Goal: Information Seeking & Learning: Learn about a topic

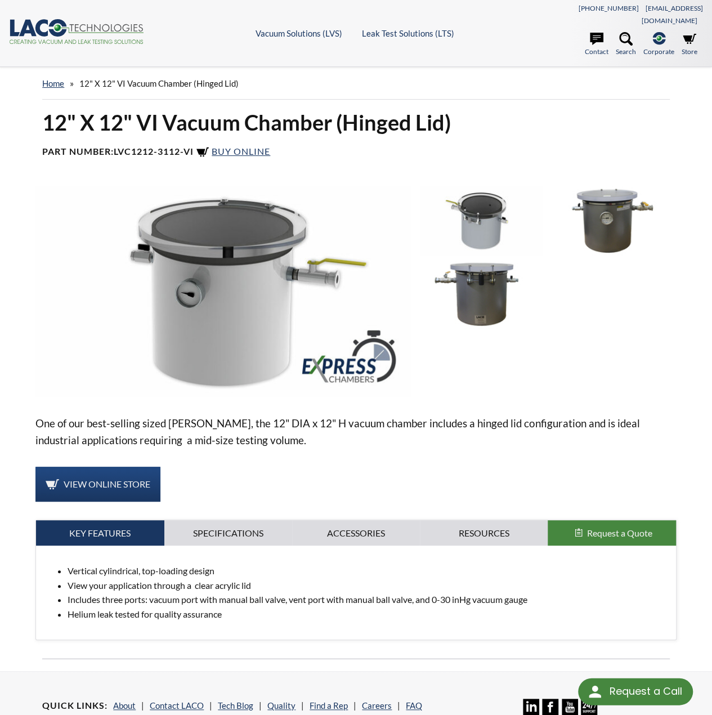
select select "Language Translate Widget"
click at [483, 209] on img at bounding box center [481, 220] width 123 height 69
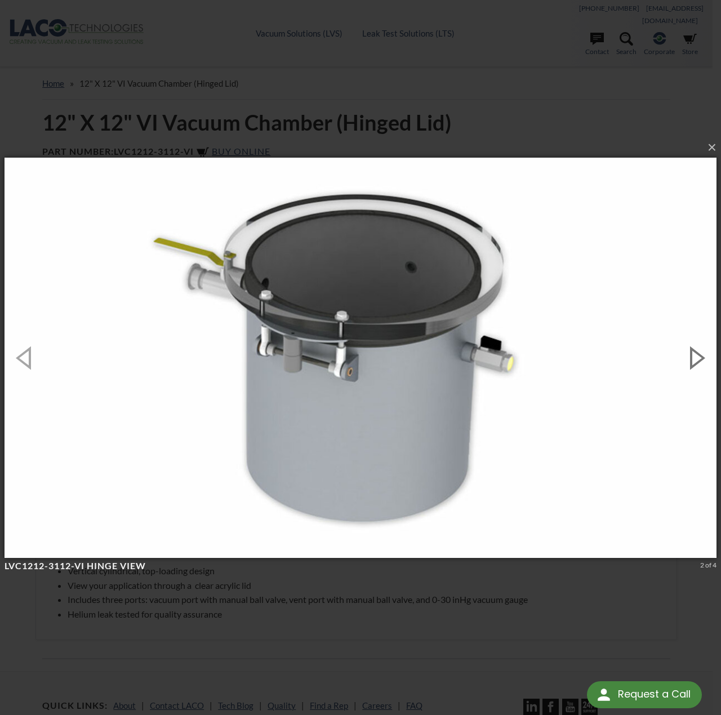
click at [690, 365] on button "button" at bounding box center [695, 358] width 51 height 62
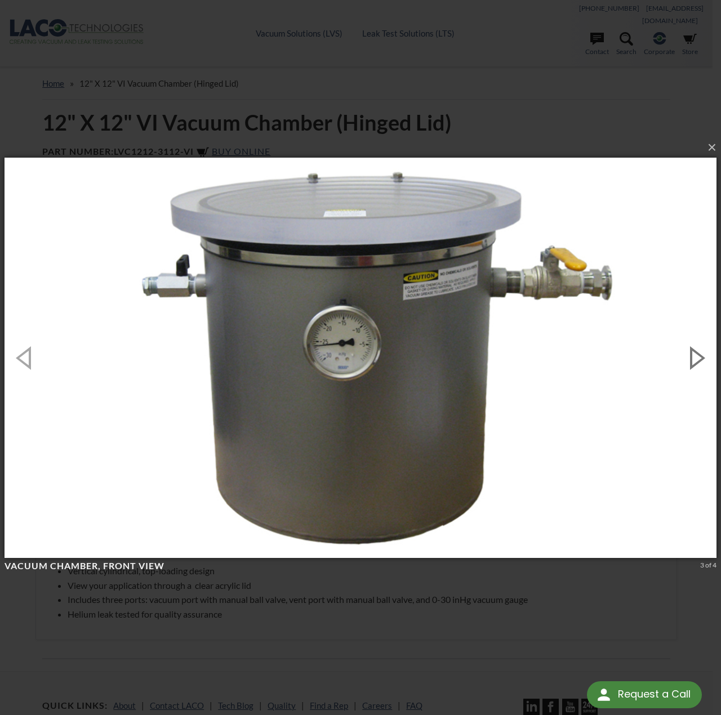
click at [702, 358] on button "button" at bounding box center [695, 358] width 51 height 62
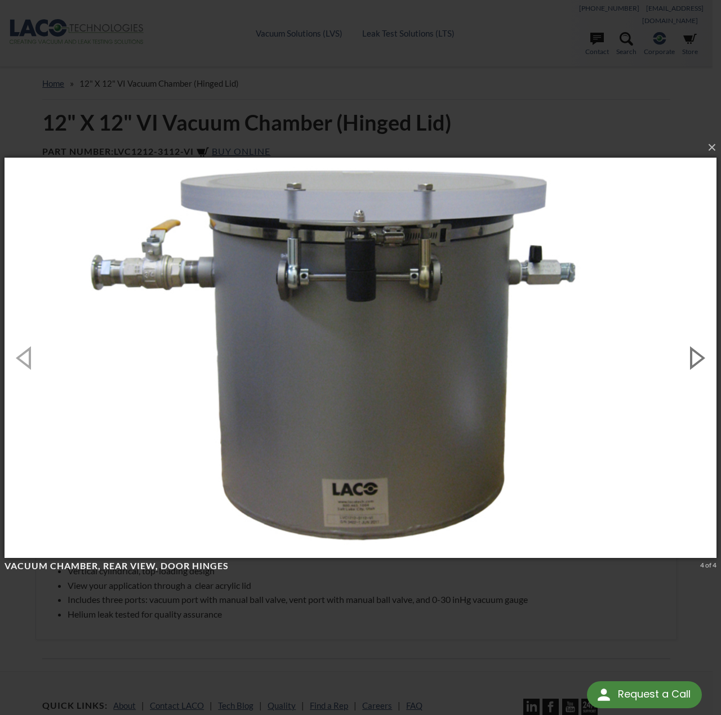
click at [702, 358] on button "button" at bounding box center [695, 358] width 51 height 62
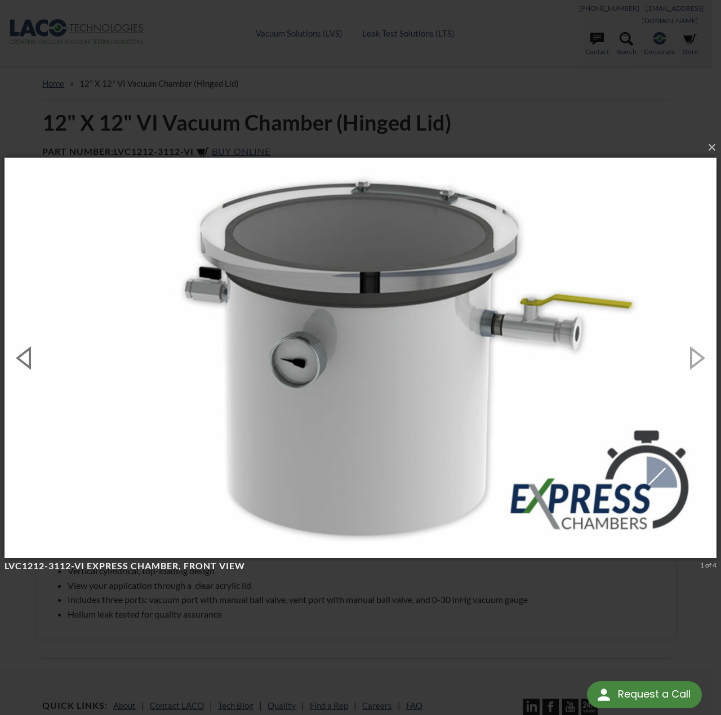
click at [32, 364] on button "button" at bounding box center [25, 358] width 51 height 62
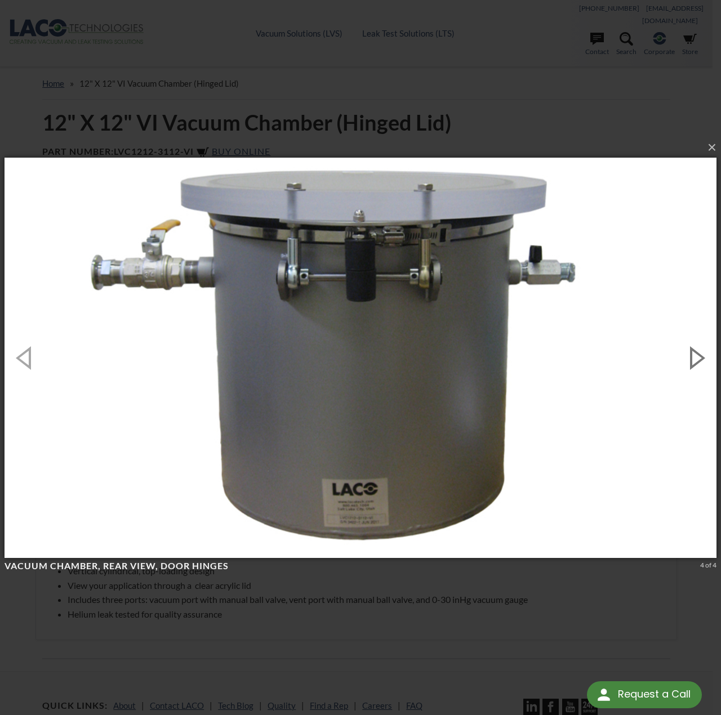
click at [694, 349] on button "button" at bounding box center [695, 358] width 51 height 62
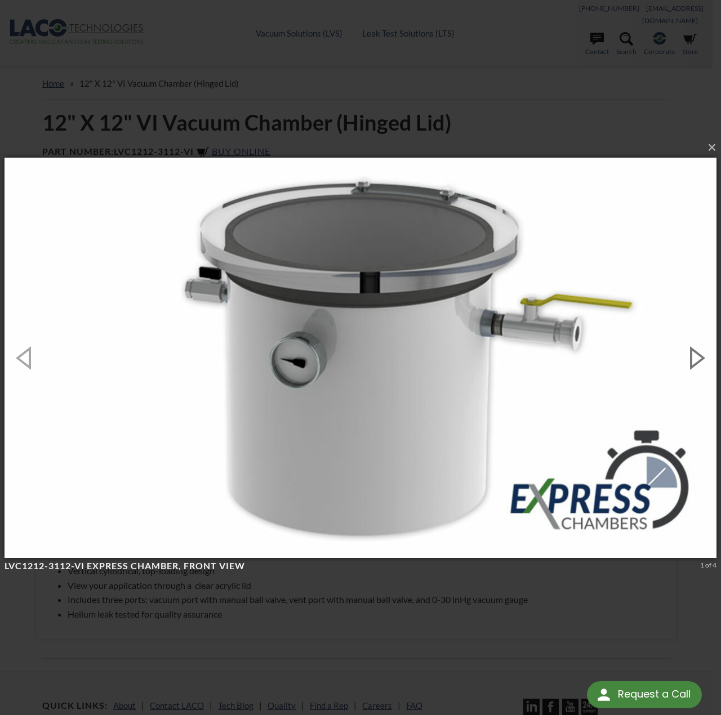
click at [696, 359] on button "button" at bounding box center [695, 358] width 51 height 62
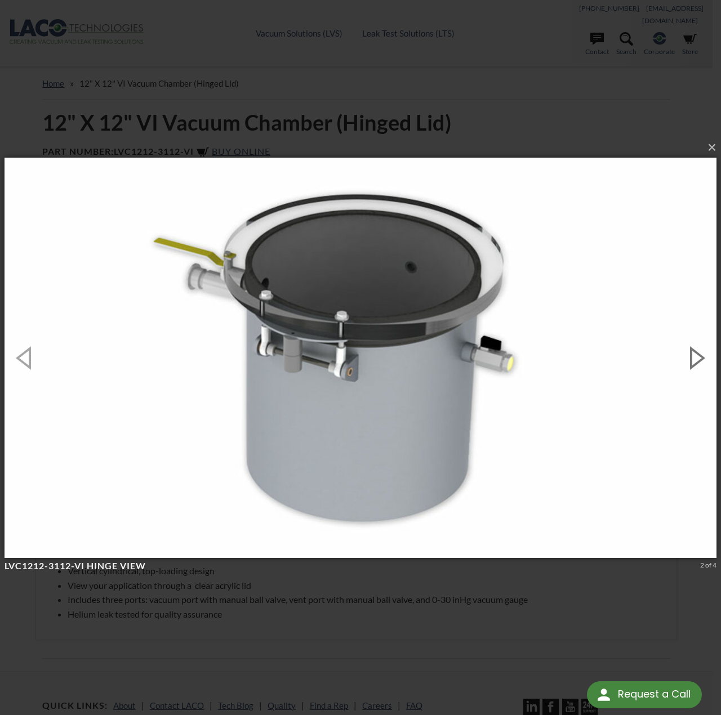
click at [696, 359] on button "button" at bounding box center [695, 358] width 51 height 62
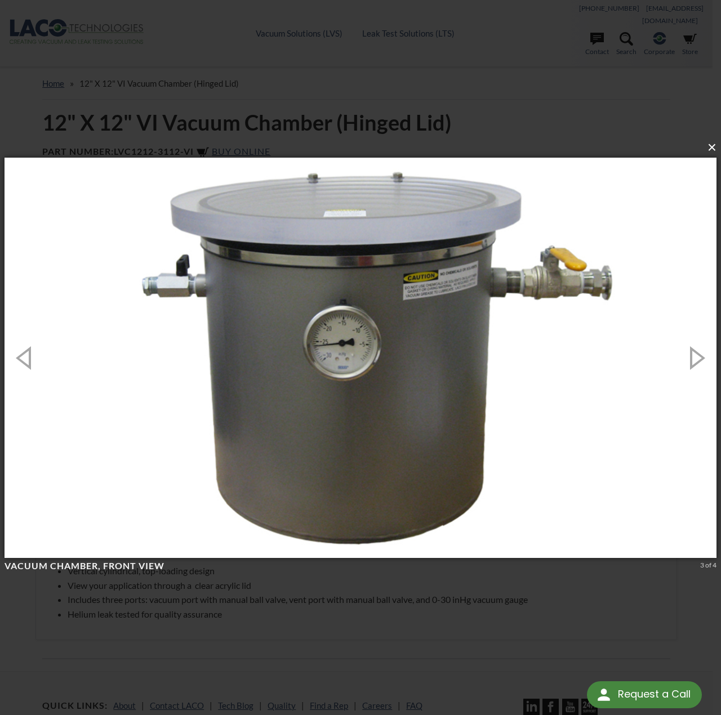
click at [712, 149] on button "×" at bounding box center [364, 147] width 712 height 25
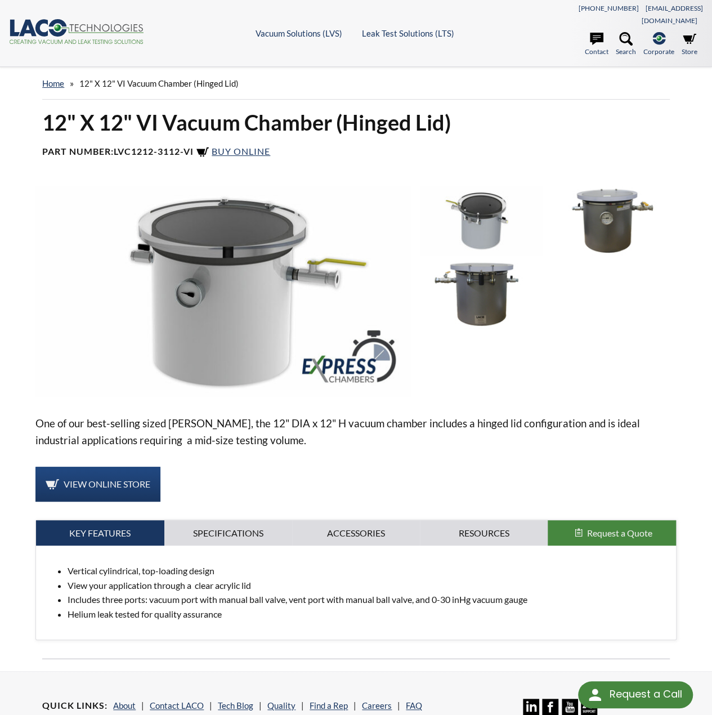
click at [457, 209] on img at bounding box center [481, 220] width 123 height 69
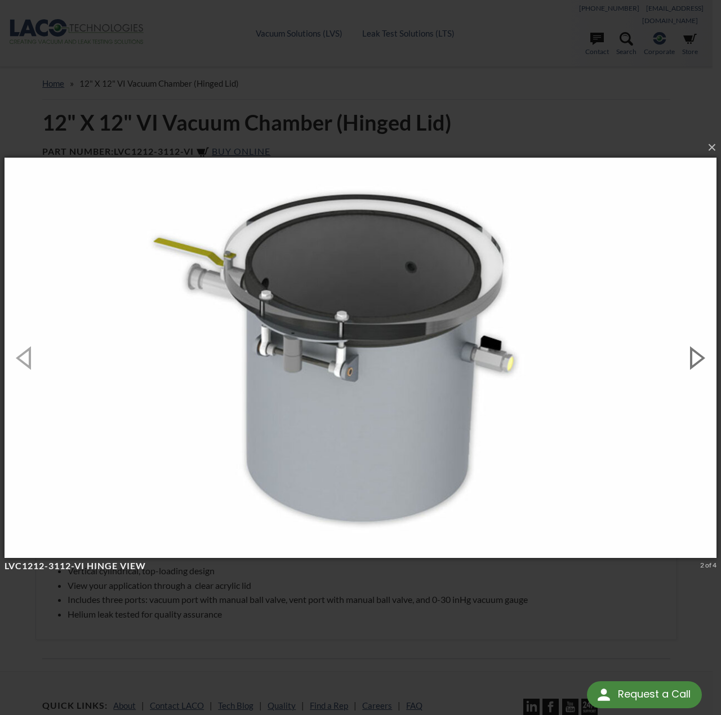
click at [686, 349] on button "button" at bounding box center [695, 358] width 51 height 62
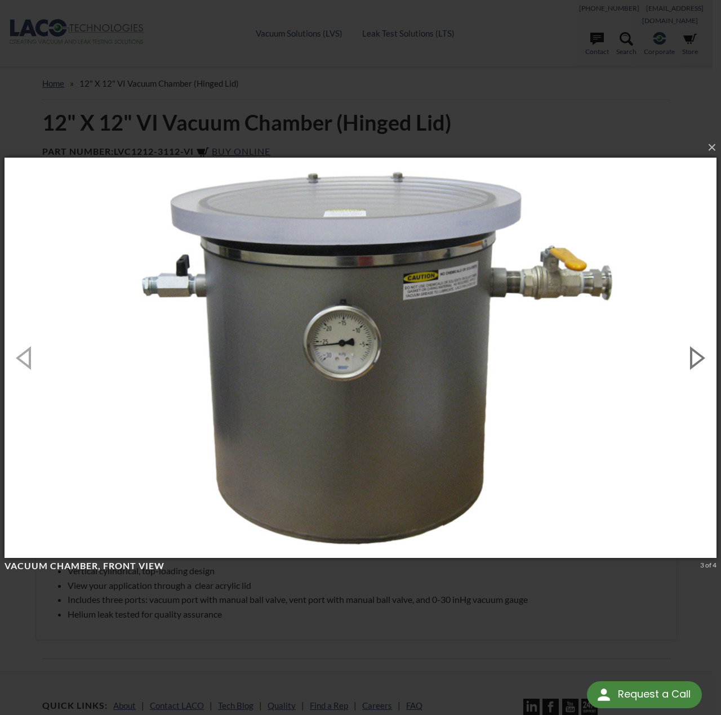
click at [686, 349] on button "button" at bounding box center [695, 358] width 51 height 62
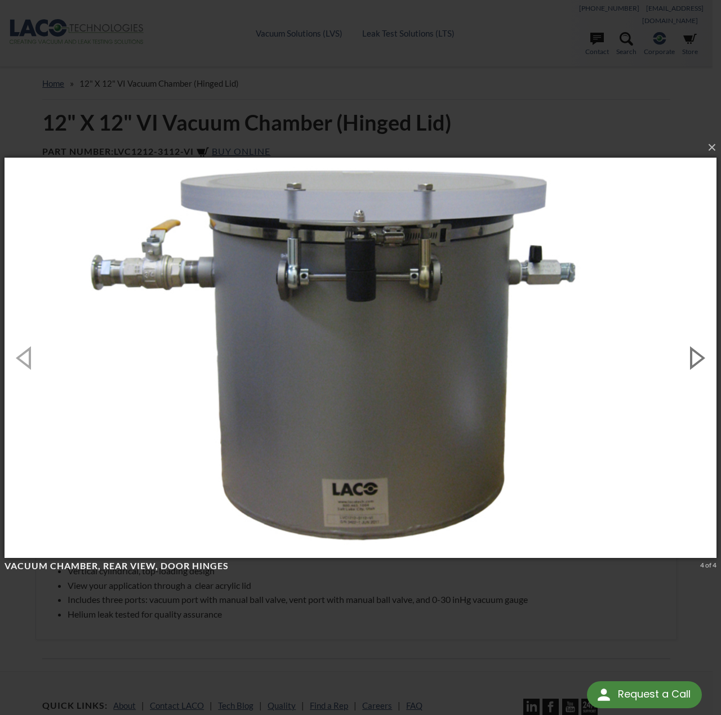
click at [686, 349] on button "button" at bounding box center [695, 358] width 51 height 62
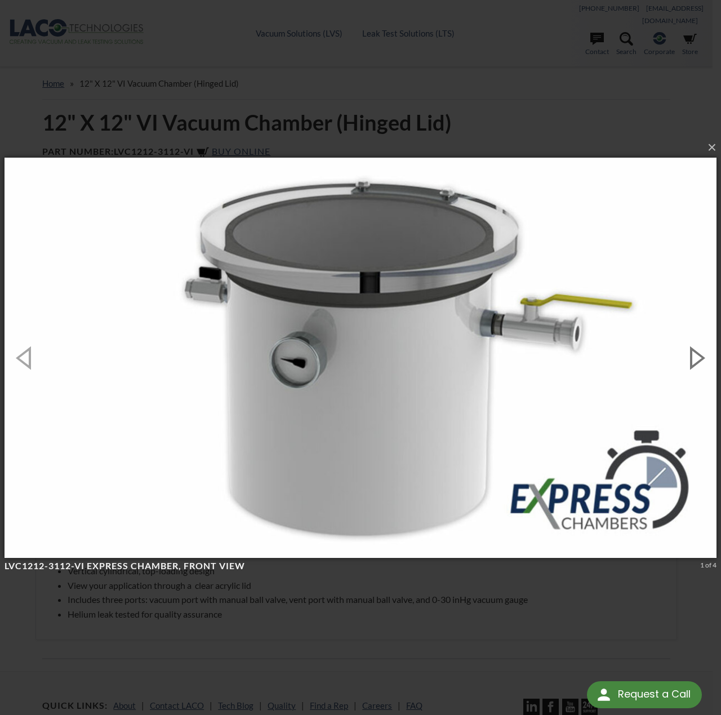
click at [686, 349] on button "button" at bounding box center [695, 358] width 51 height 62
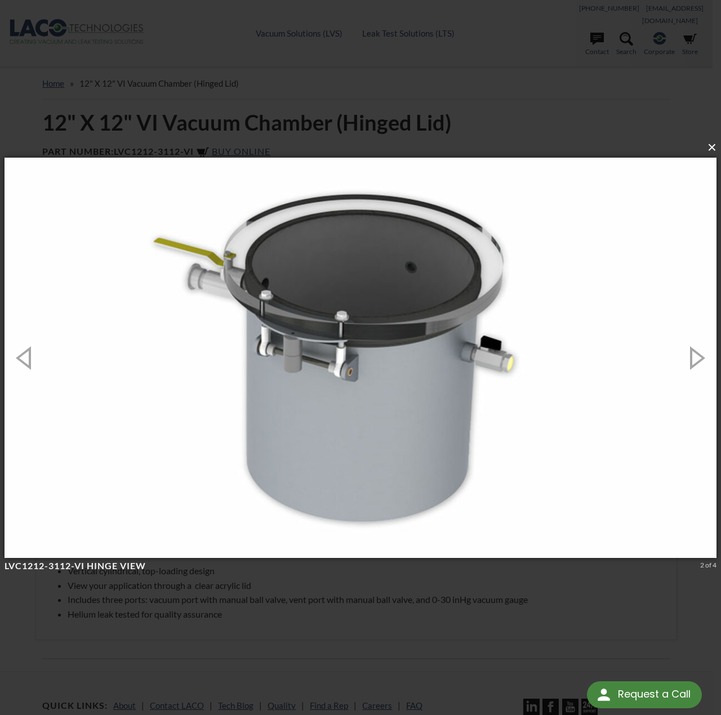
click at [709, 150] on button "×" at bounding box center [364, 147] width 712 height 25
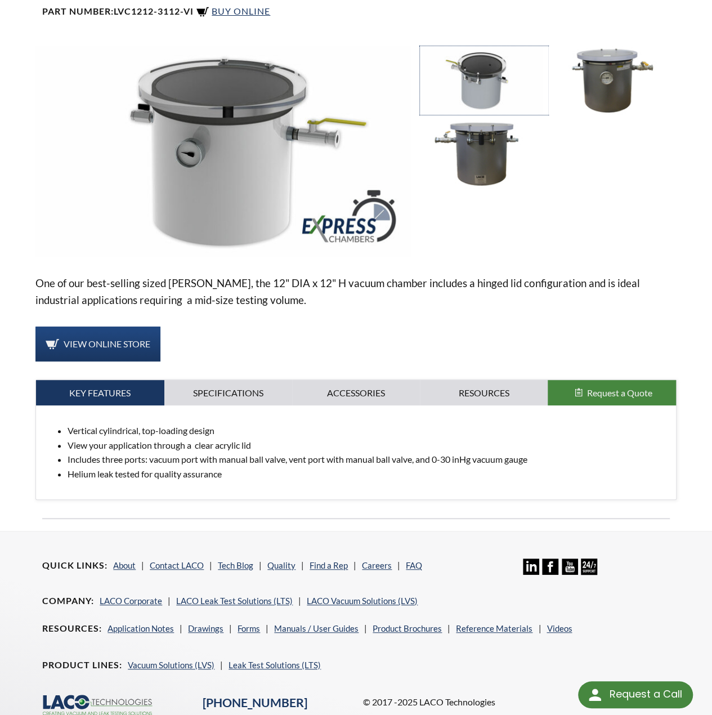
scroll to position [88, 0]
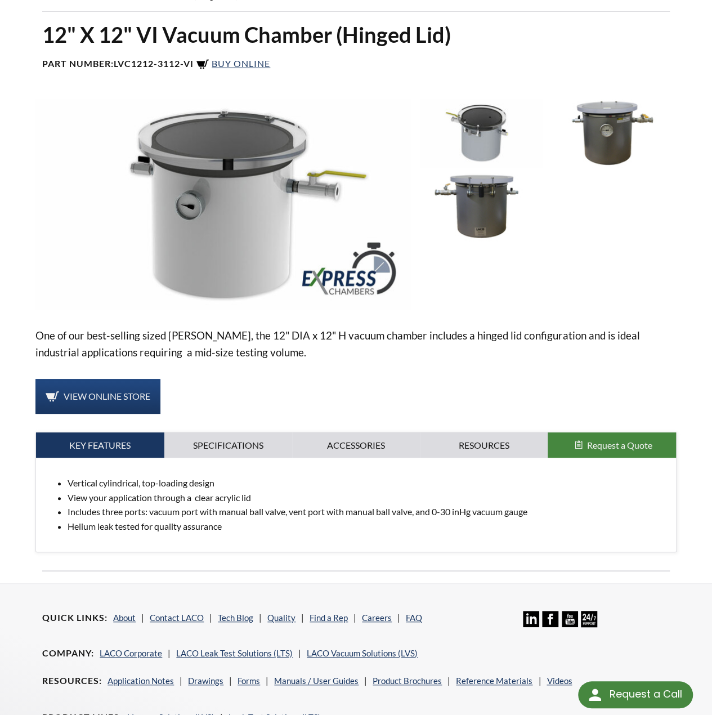
click at [449, 126] on img at bounding box center [481, 133] width 123 height 69
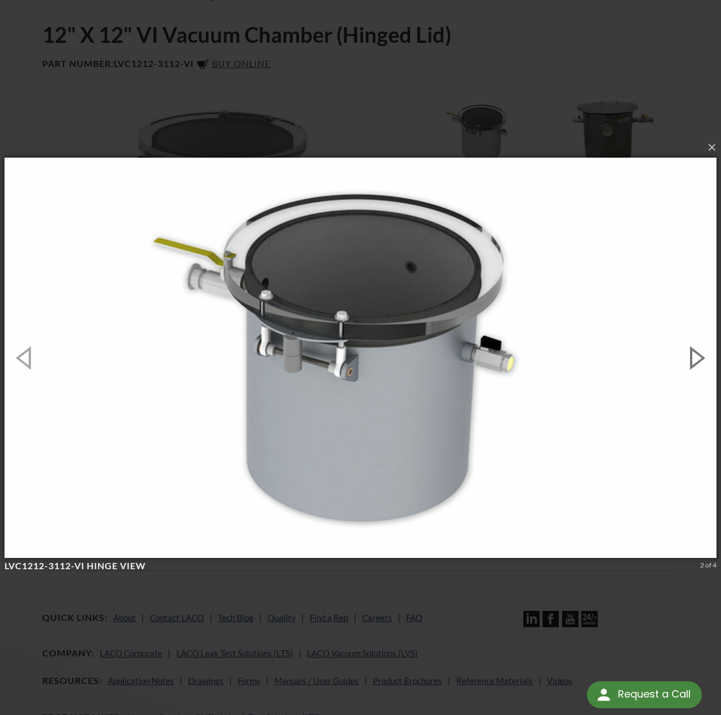
click at [690, 354] on button "button" at bounding box center [695, 358] width 51 height 62
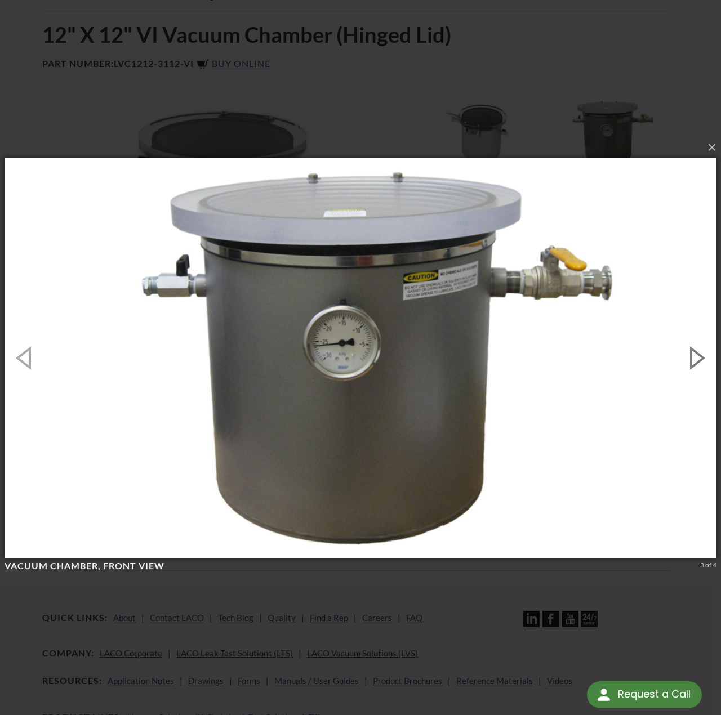
click at [700, 344] on button "button" at bounding box center [695, 358] width 51 height 62
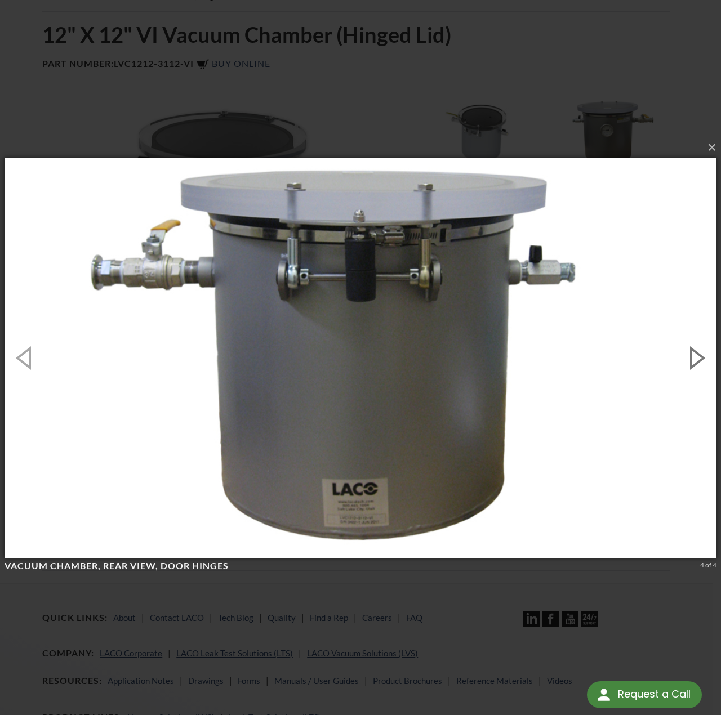
click at [702, 358] on button "button" at bounding box center [695, 358] width 51 height 62
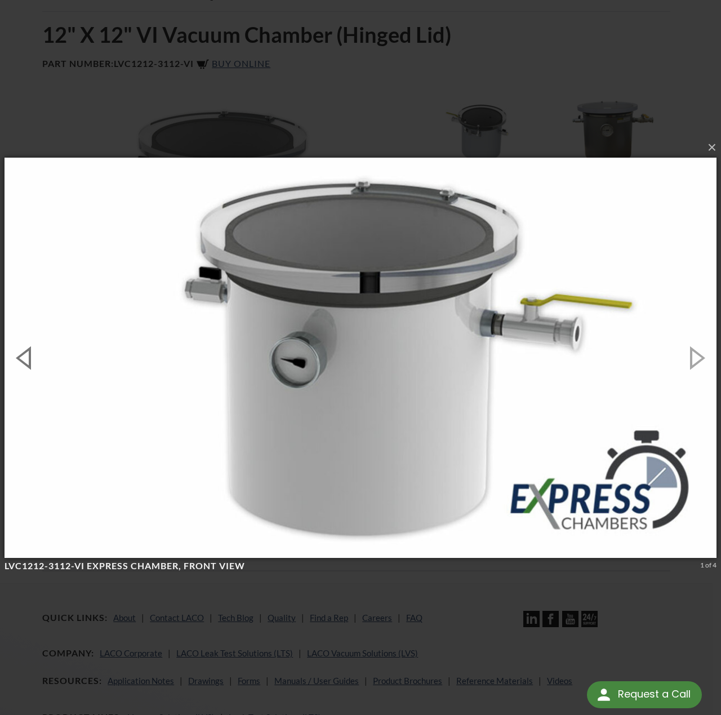
click at [21, 353] on button "button" at bounding box center [25, 358] width 51 height 62
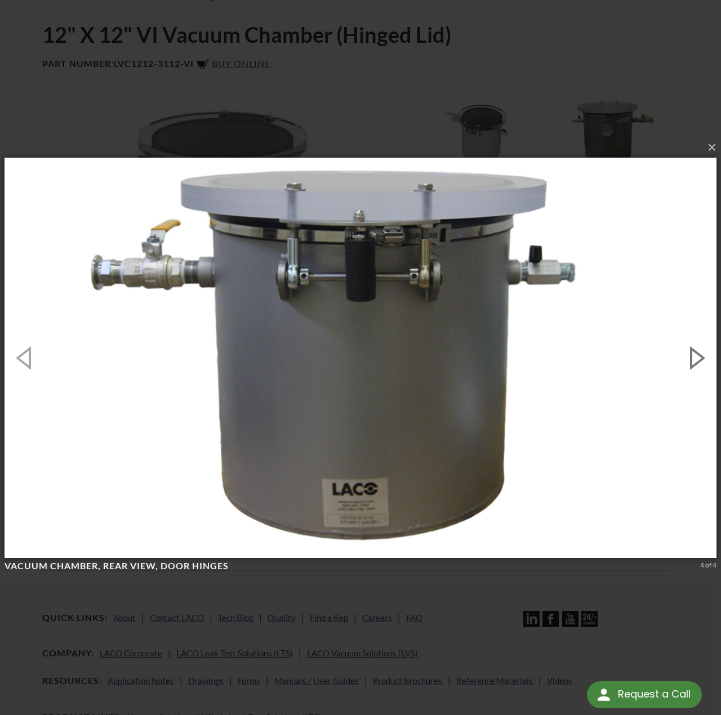
click at [688, 350] on button "button" at bounding box center [695, 358] width 51 height 62
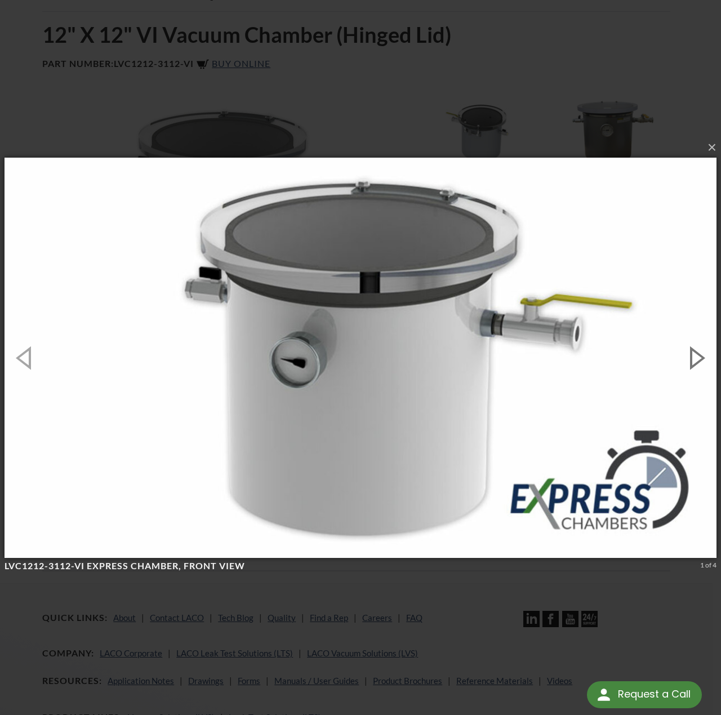
click at [688, 351] on button "button" at bounding box center [695, 358] width 51 height 62
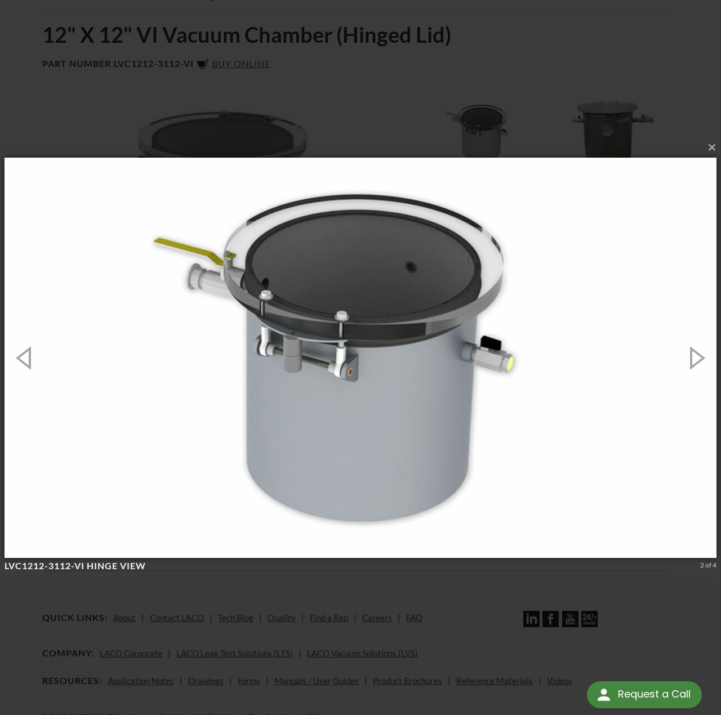
click at [382, 605] on div "× LVC1212-3112-VI Hinge View 2 of 4 Loading..." at bounding box center [360, 357] width 721 height 715
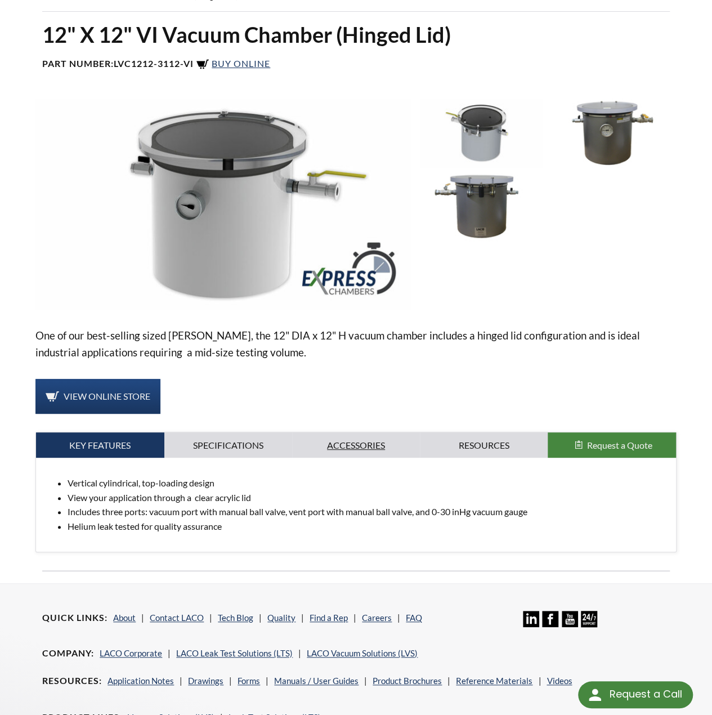
click at [368, 432] on link "Accessories" at bounding box center [356, 445] width 128 height 26
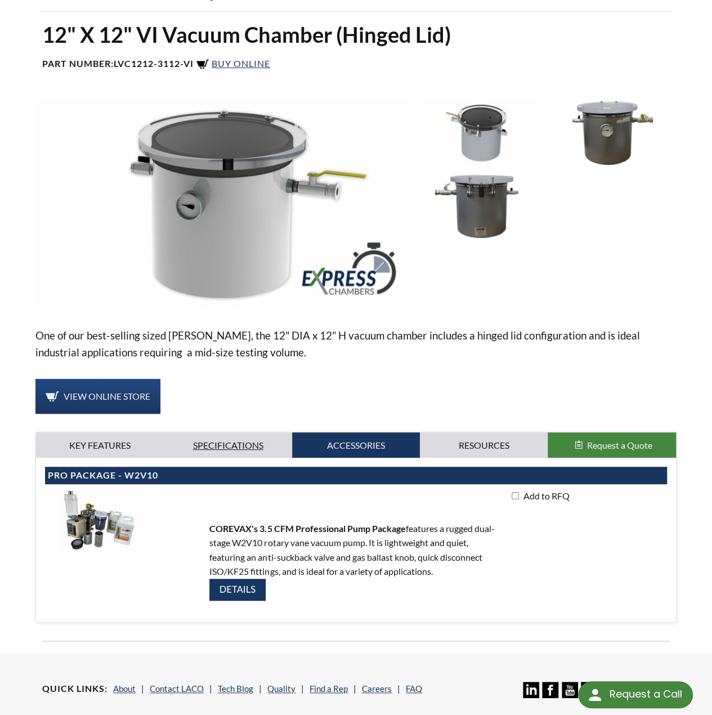
click at [221, 435] on link "Specifications" at bounding box center [228, 445] width 128 height 26
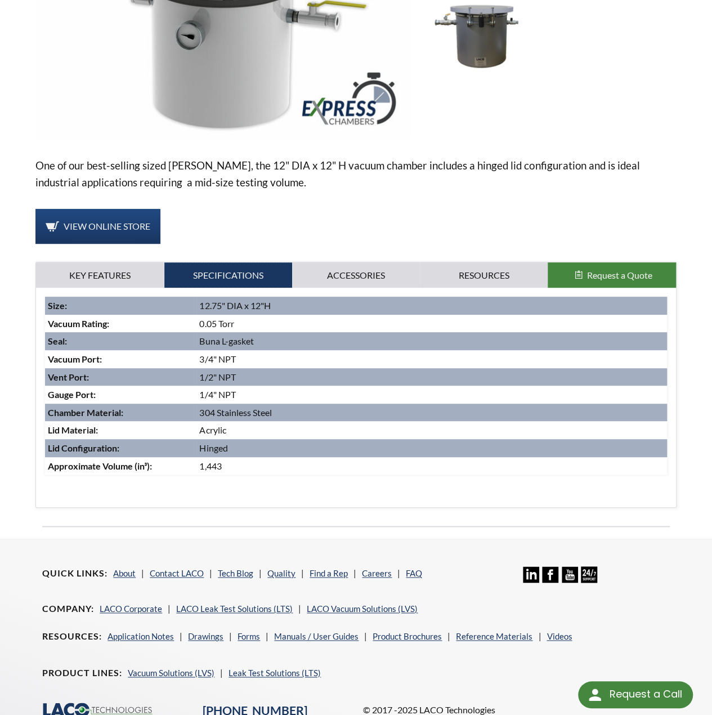
scroll to position [327, 0]
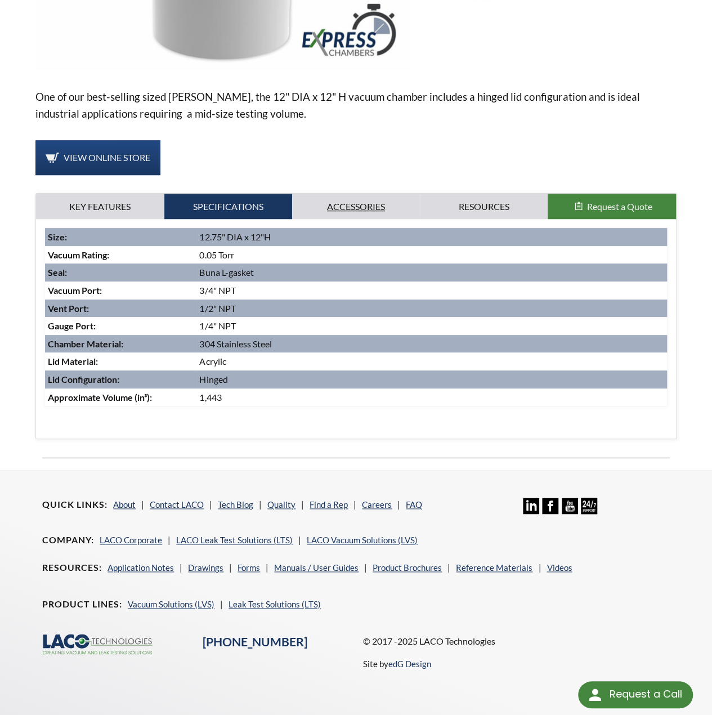
click at [365, 201] on link "Accessories" at bounding box center [356, 207] width 128 height 26
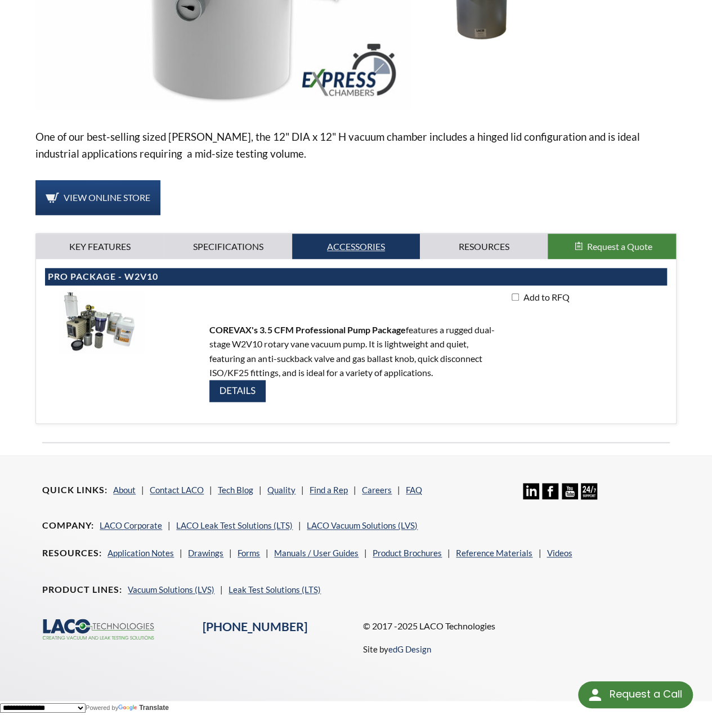
scroll to position [271, 0]
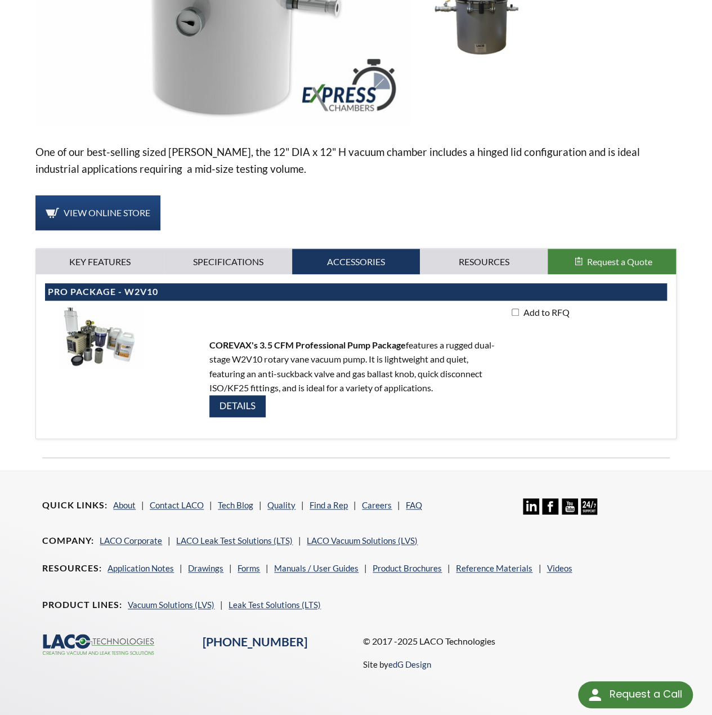
click at [78, 325] on img at bounding box center [101, 337] width 113 height 64
click at [244, 395] on img at bounding box center [237, 406] width 56 height 22
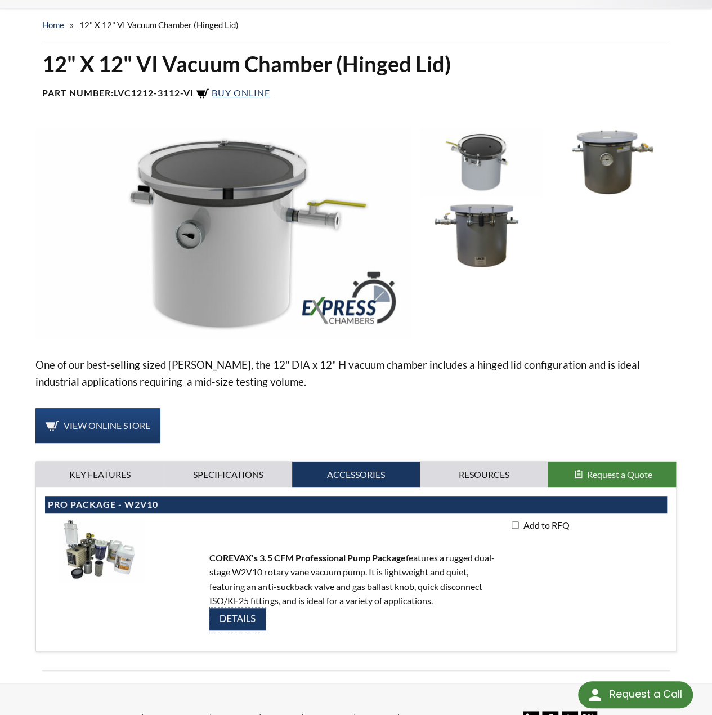
scroll to position [46, 0]
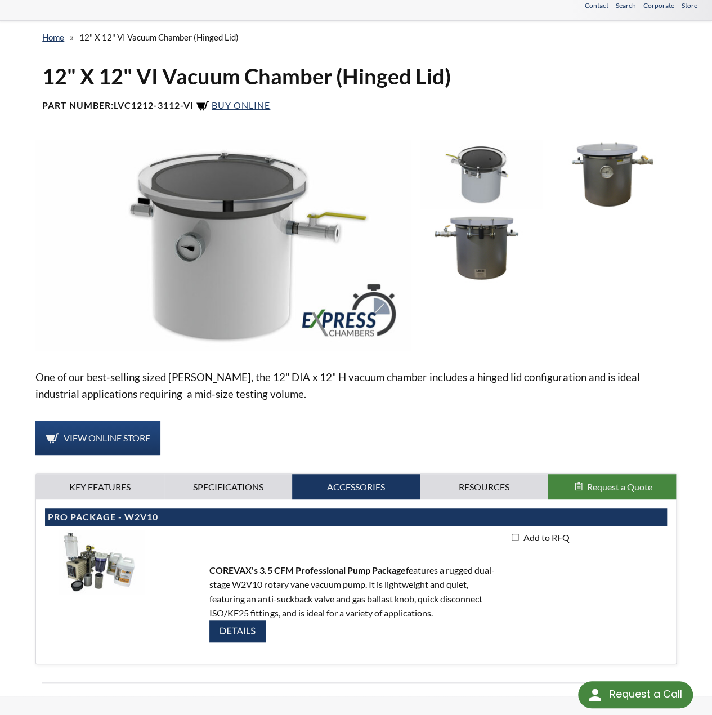
click at [499, 215] on img at bounding box center [481, 249] width 123 height 69
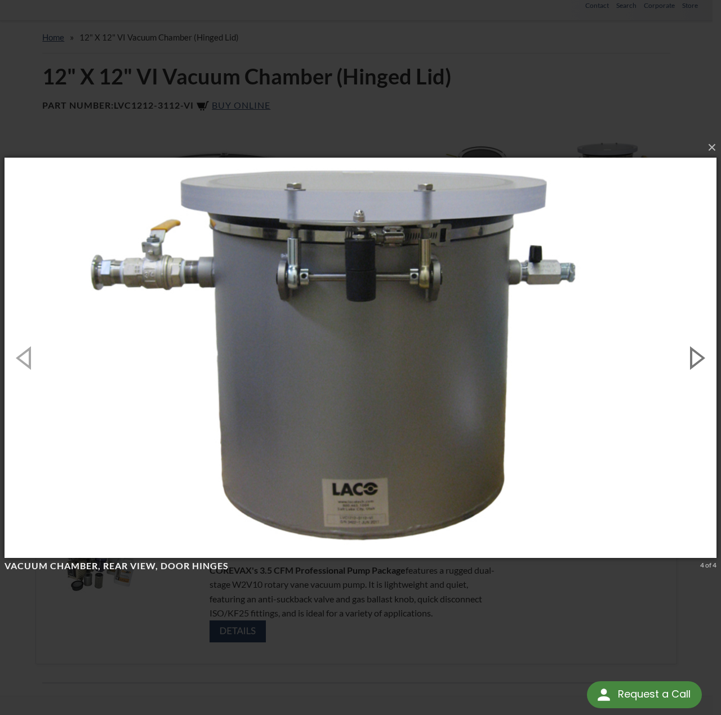
click at [688, 359] on button "button" at bounding box center [695, 358] width 51 height 62
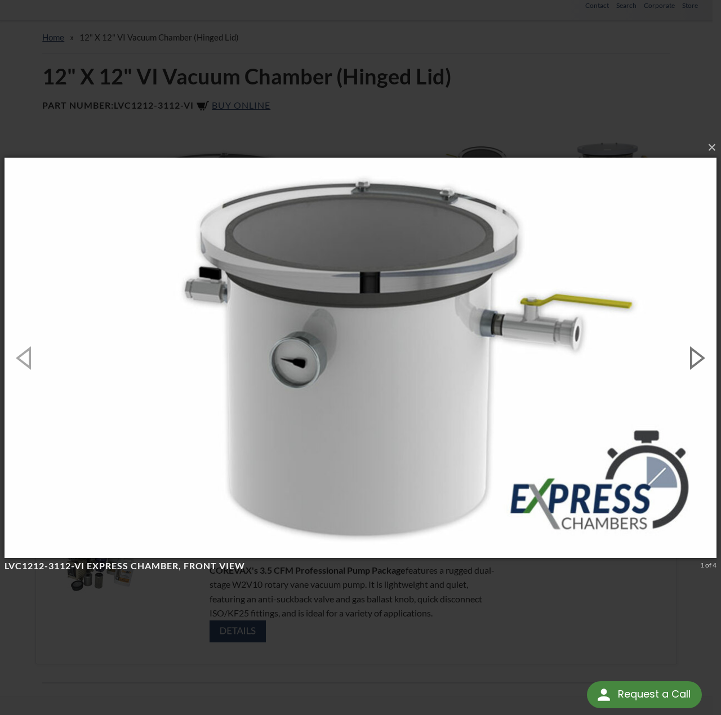
click at [688, 359] on button "button" at bounding box center [695, 358] width 51 height 62
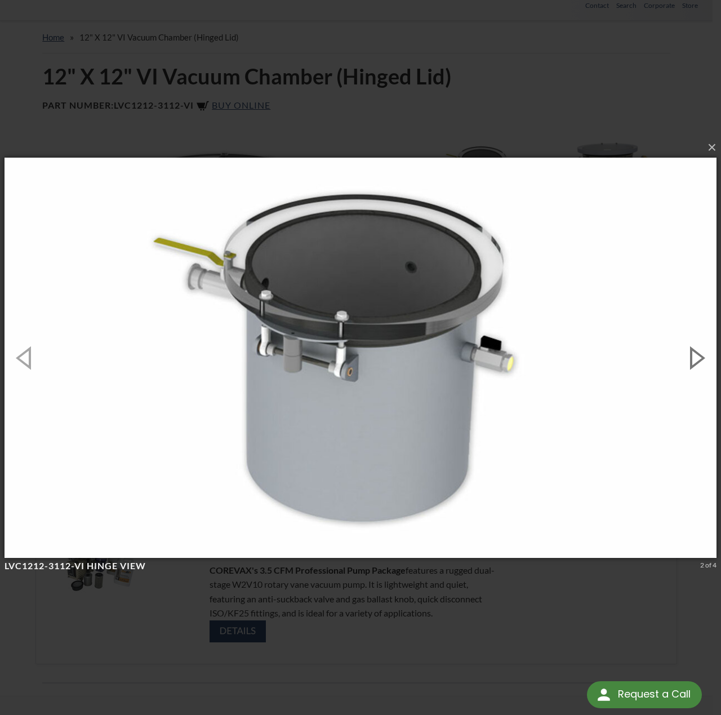
click at [688, 359] on button "button" at bounding box center [695, 358] width 51 height 62
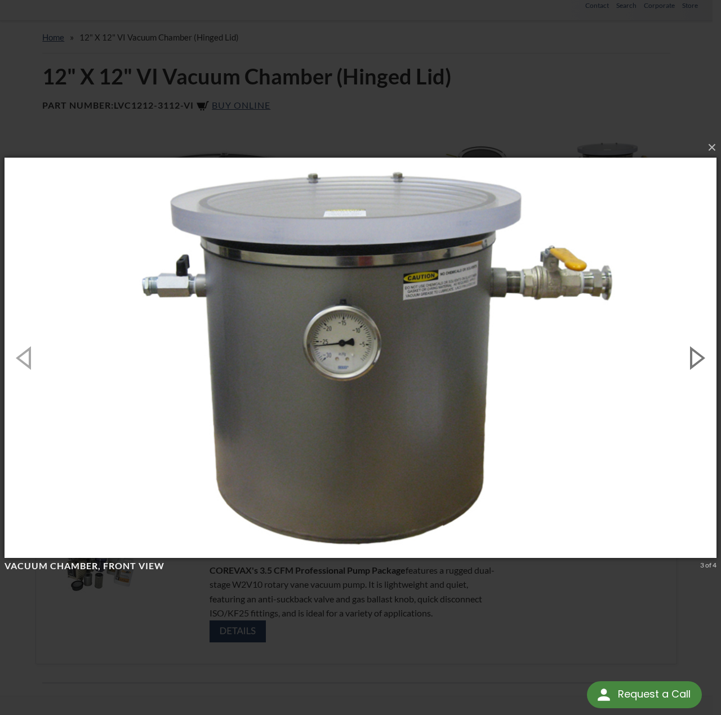
click at [688, 359] on button "button" at bounding box center [695, 358] width 51 height 62
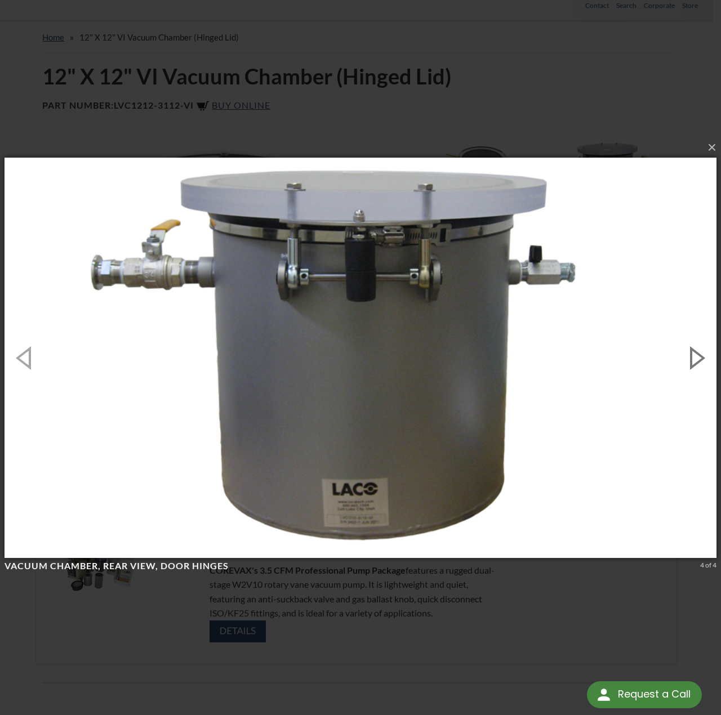
click at [688, 359] on button "button" at bounding box center [695, 358] width 51 height 62
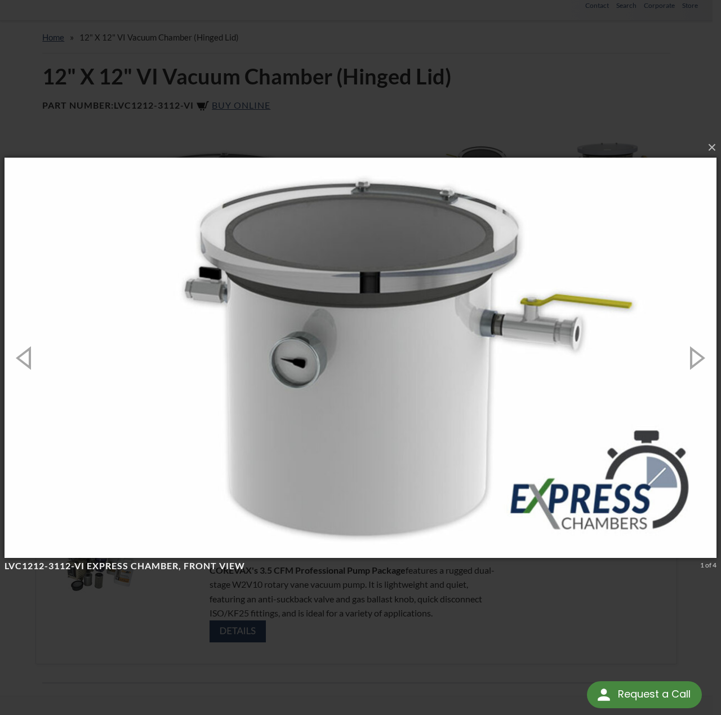
click at [647, 108] on div "× LVC1212-3112-VI Express Chamber, front view 1 of 4 Loading..." at bounding box center [360, 357] width 721 height 715
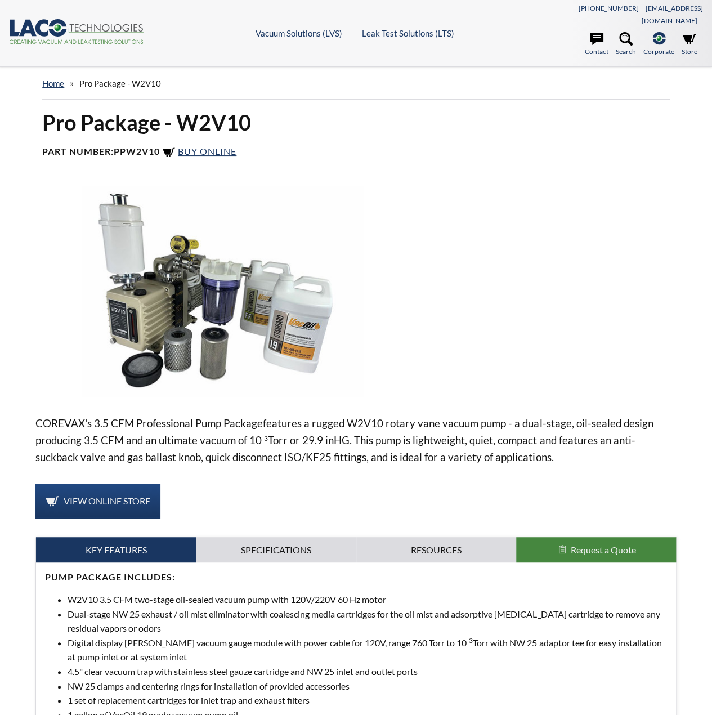
select select "Language Translate Widget"
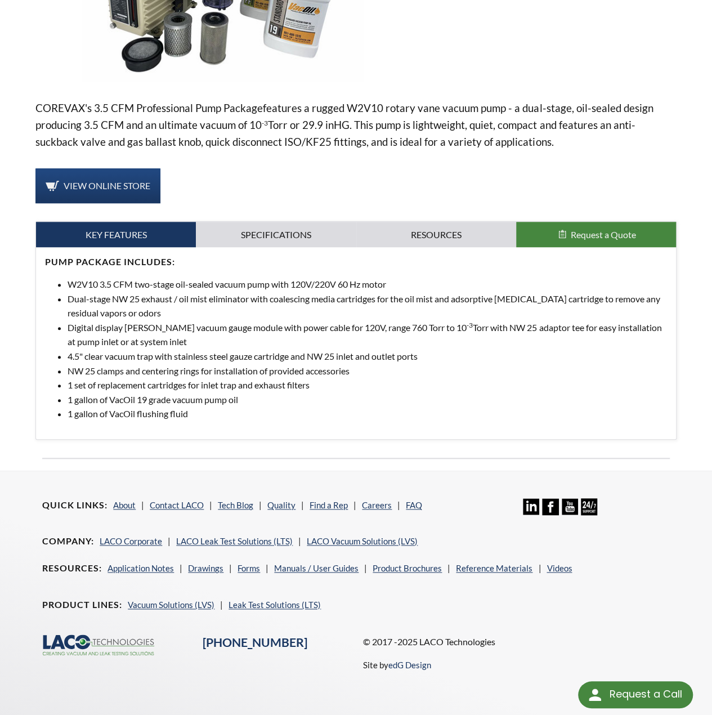
scroll to position [146, 0]
